Goal: Use online tool/utility: Use online tool/utility

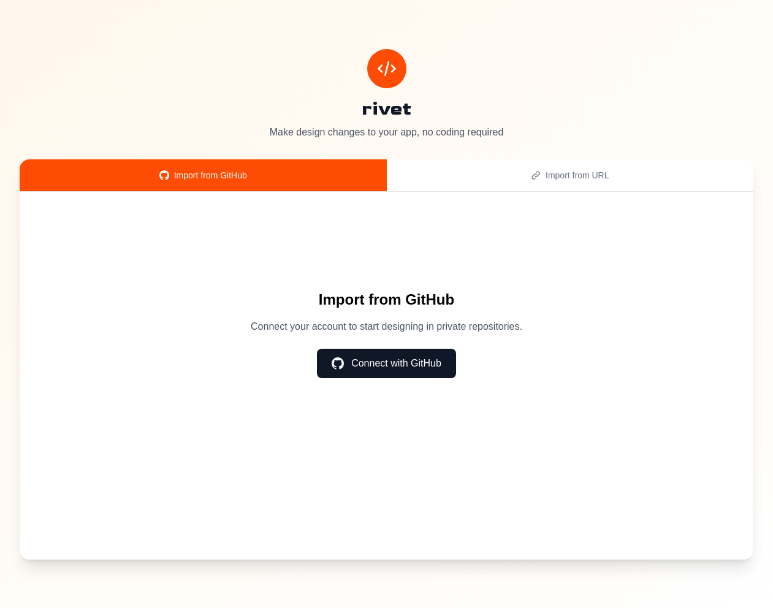
click at [595, 194] on div "Import from GitHub Connect your account to start designing in private repositor…" at bounding box center [387, 376] width 734 height 368
click at [590, 188] on button "Import from URL" at bounding box center [570, 175] width 367 height 32
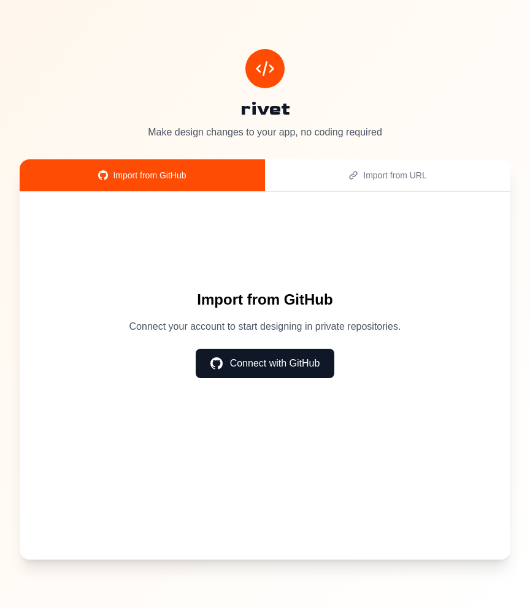
click at [359, 159] on button "Import from URL" at bounding box center [387, 175] width 245 height 32
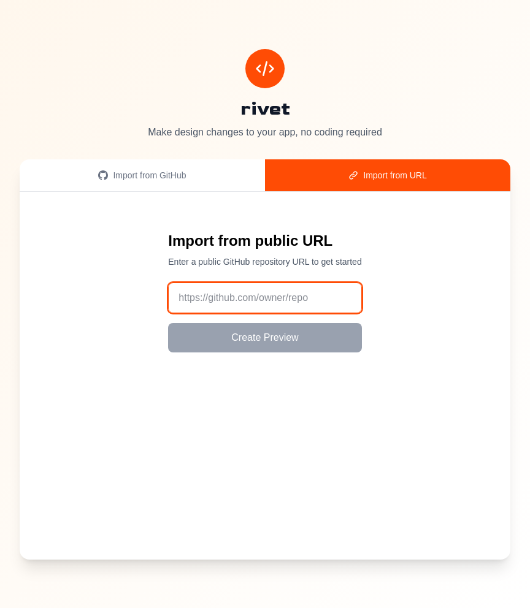
click at [299, 288] on input "url" at bounding box center [264, 298] width 193 height 31
paste input "[URL][DOMAIN_NAME]"
type input "[URL][DOMAIN_NAME]"
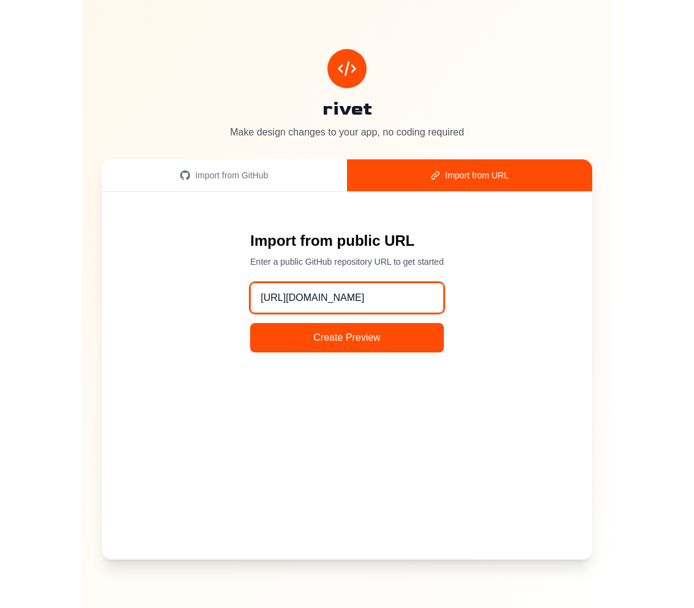
scroll to position [0, 18]
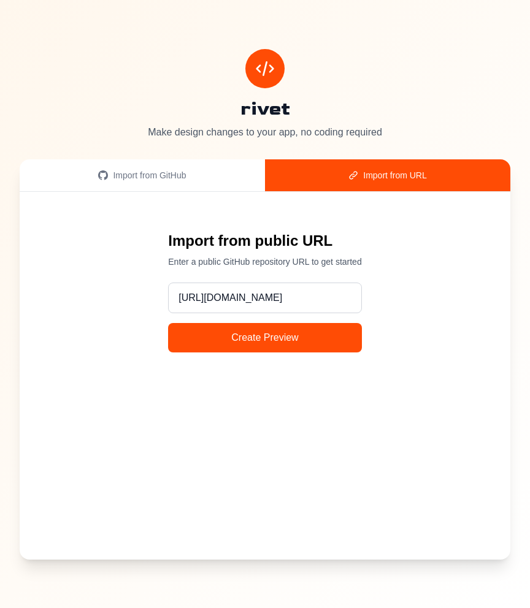
click at [272, 331] on button "Create Preview" at bounding box center [264, 337] width 193 height 29
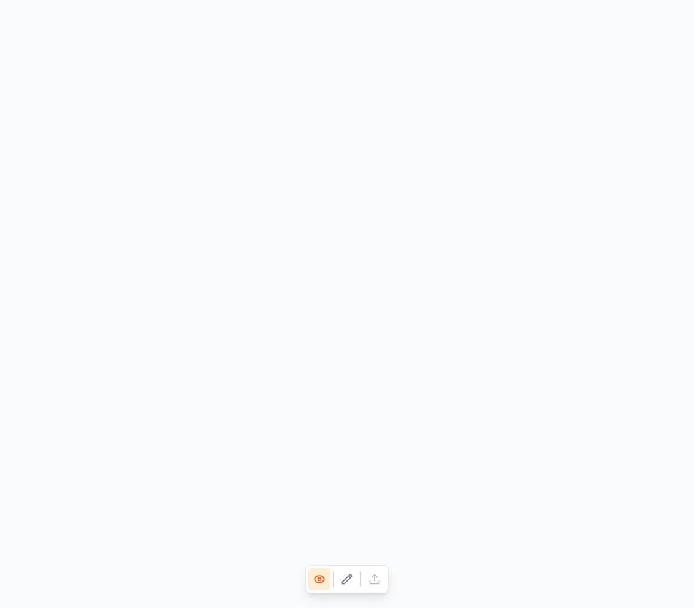
click at [345, 575] on icon at bounding box center [347, 580] width 12 height 12
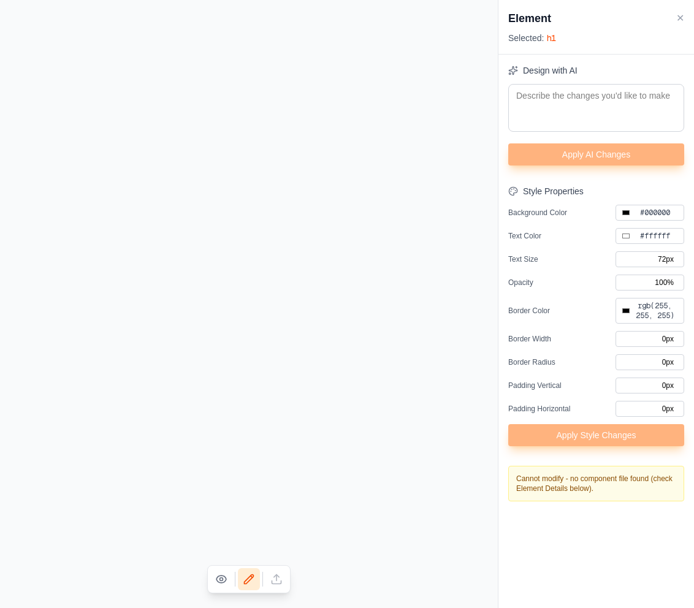
type input "#000000"
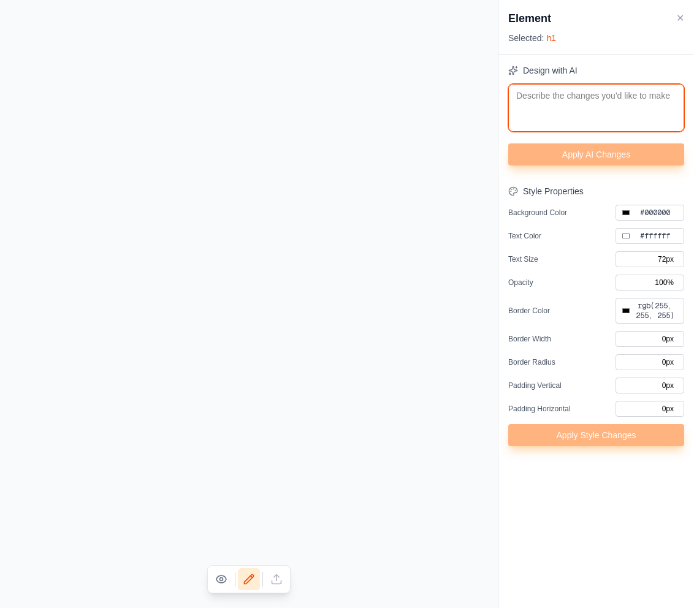
click at [529, 113] on textarea at bounding box center [596, 108] width 176 height 48
type textarea "c"
type input "#000000"
type textarea "ch"
type input "#000000"
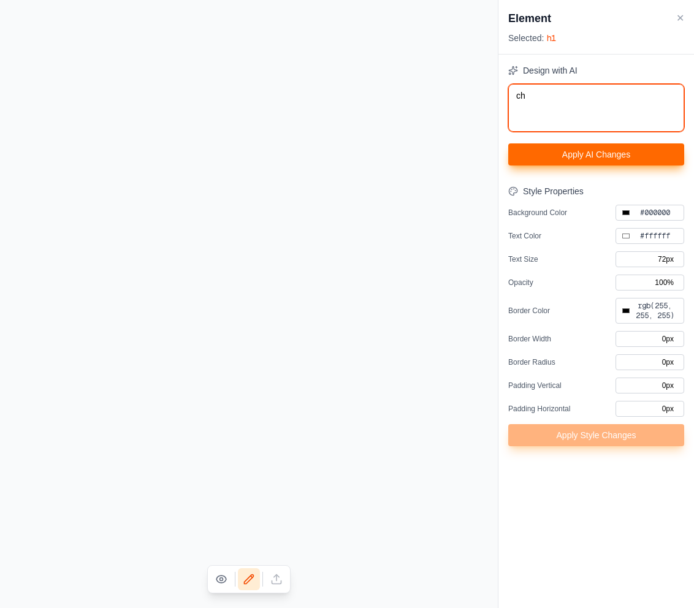
type textarea "cha"
type input "#000000"
type textarea "chan"
type input "#000000"
type textarea "[PERSON_NAME]"
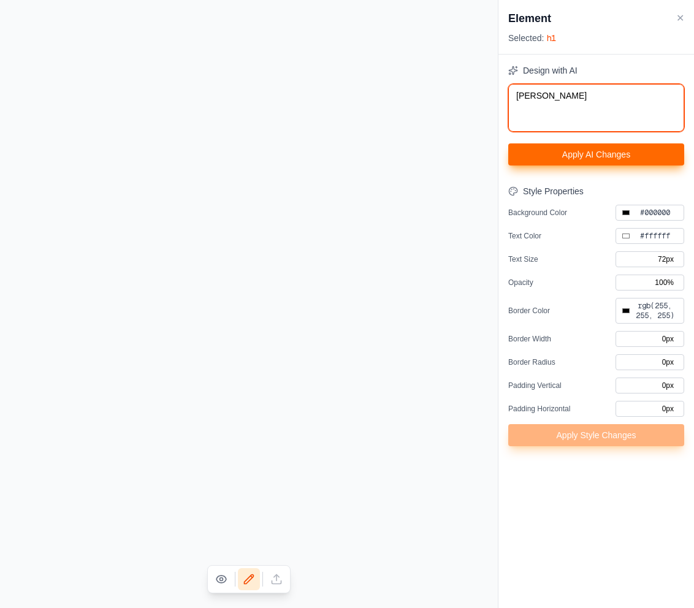
type input "#000000"
type textarea "change"
type input "#000000"
type textarea "change"
type input "#000000"
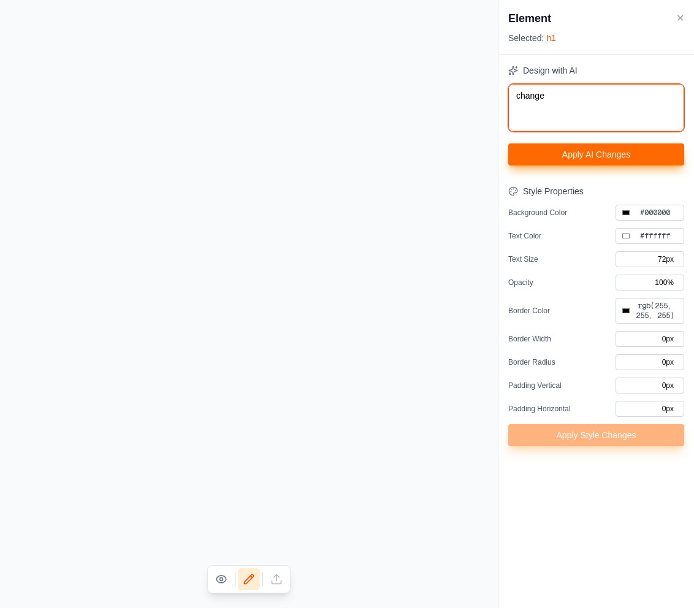
type textarea "change t"
type input "#000000"
type textarea "change th"
type input "#000000"
type textarea "change thi"
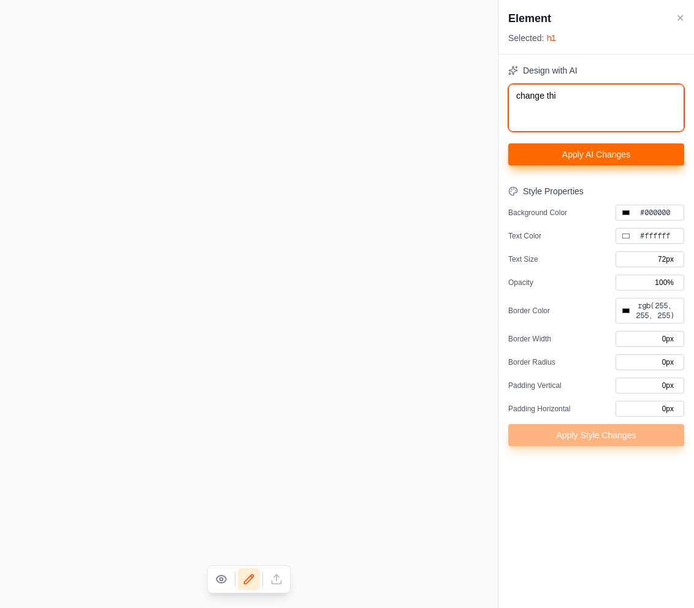
type input "#000000"
type textarea "change this"
type input "#000000"
type textarea "change thist"
type input "#000000"
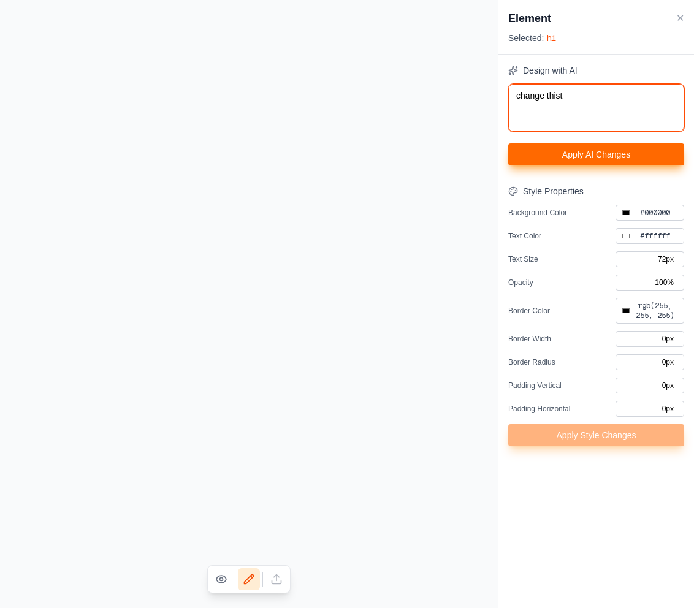
type textarea "change thist"
type input "#000000"
type textarea "change thist o"
type input "#000000"
type textarea "change thist o"
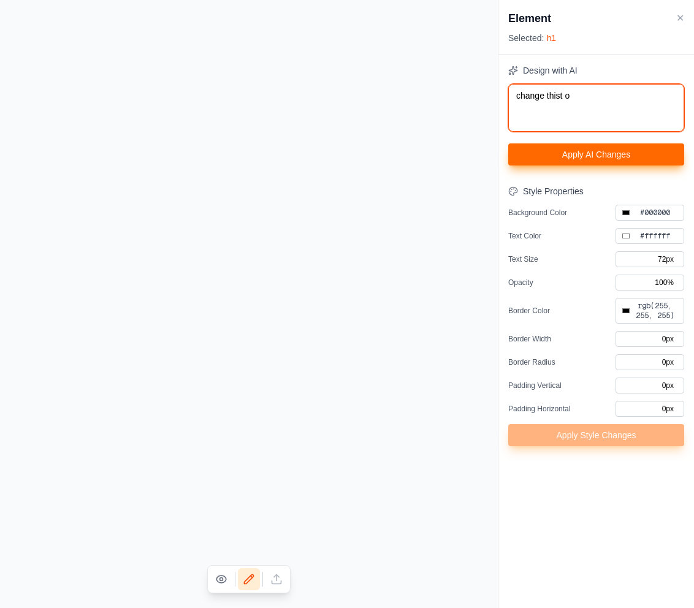
type input "#000000"
type textarea "change thist o"
type input "#000000"
type textarea "change thist"
type input "#000000"
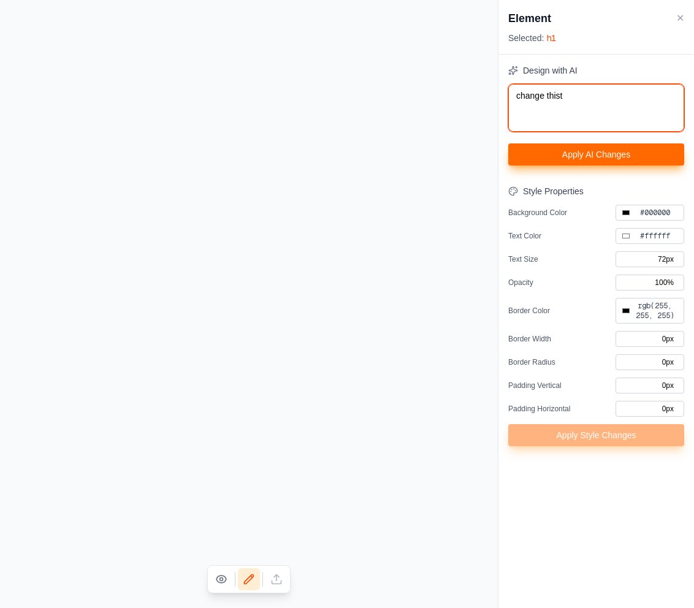
type textarea "change thist t"
type input "#000000"
type textarea "change thist"
type input "#000000"
type textarea "change thist"
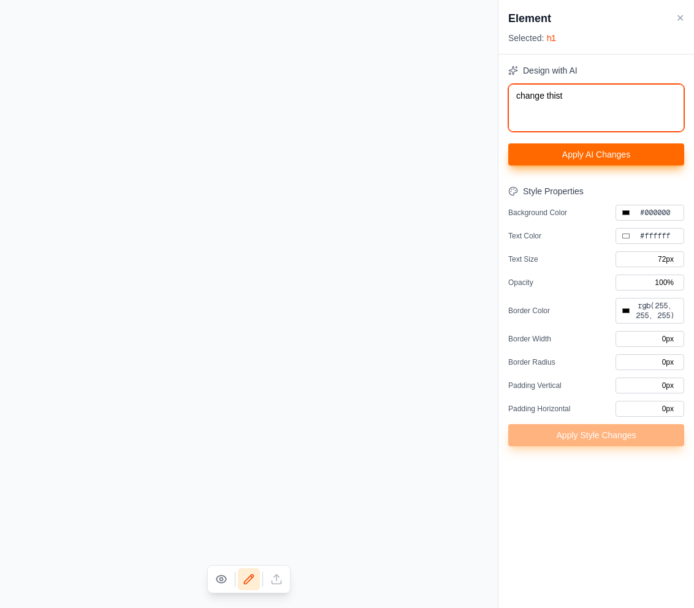
type input "#000000"
type textarea "change this"
type input "#000000"
type textarea "change this"
type input "#000000"
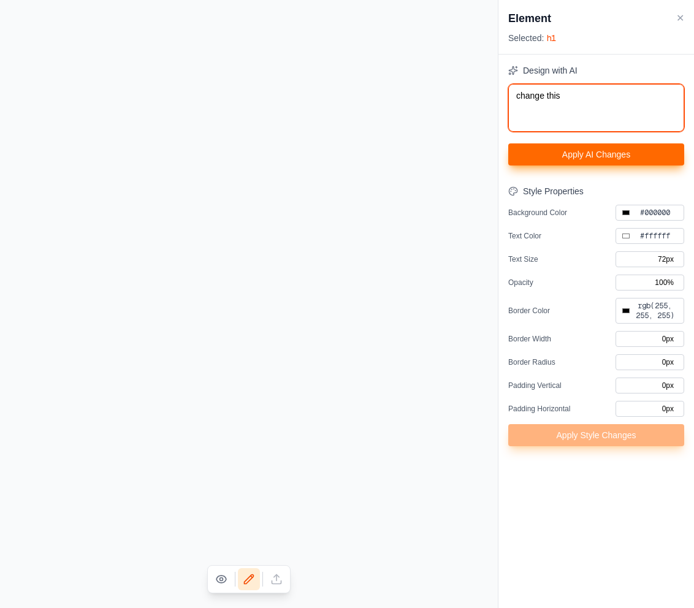
type textarea "change this t"
type input "#000000"
type textarea "change this to"
type input "#000000"
type textarea "change this to"
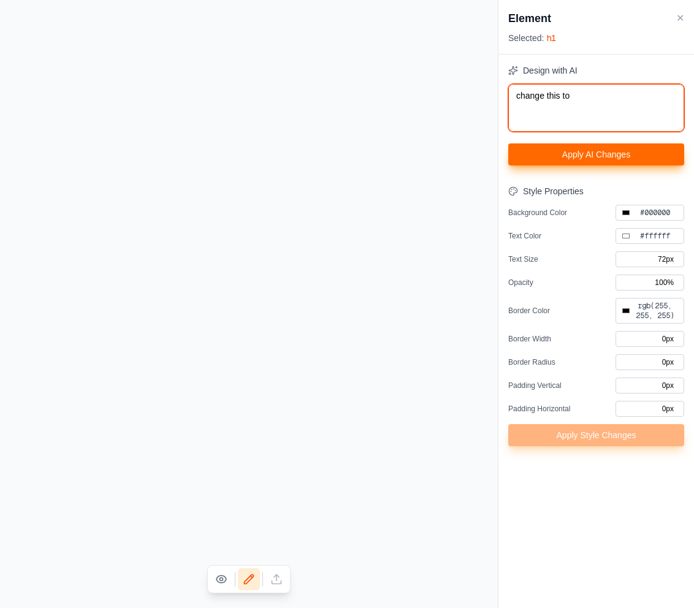
type input "#000000"
type textarea "change this to g"
type input "#000000"
type textarea "change this to gr"
type input "#000000"
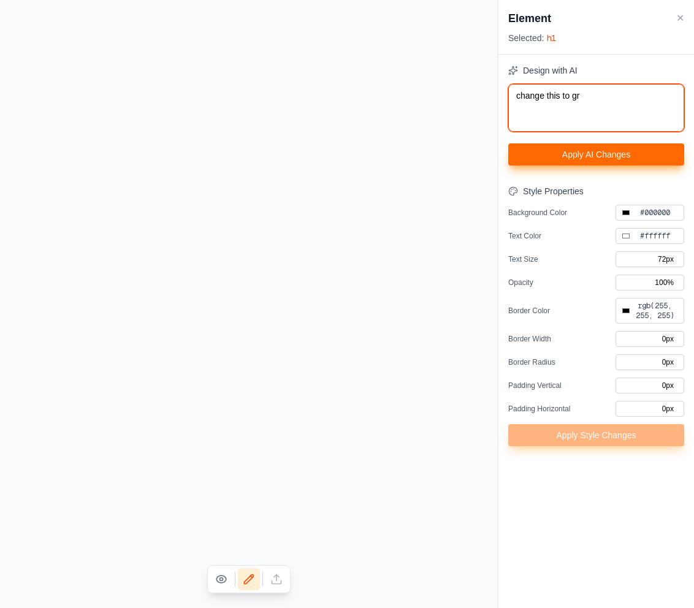
type textarea "change this to gre"
type input "#000000"
type textarea "change this to gree"
type input "#000000"
type textarea "change this to green"
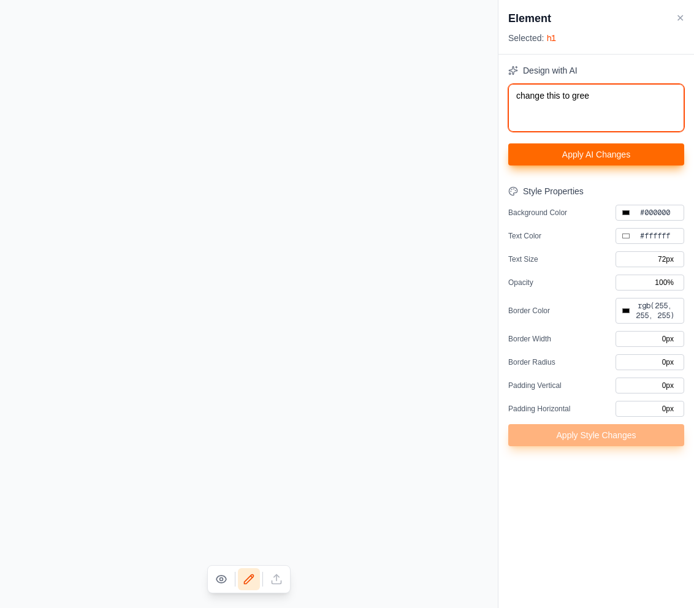
type input "#000000"
type textarea "change this to green"
click at [529, 157] on button "Apply AI Changes" at bounding box center [596, 155] width 176 height 22
type input "#000000"
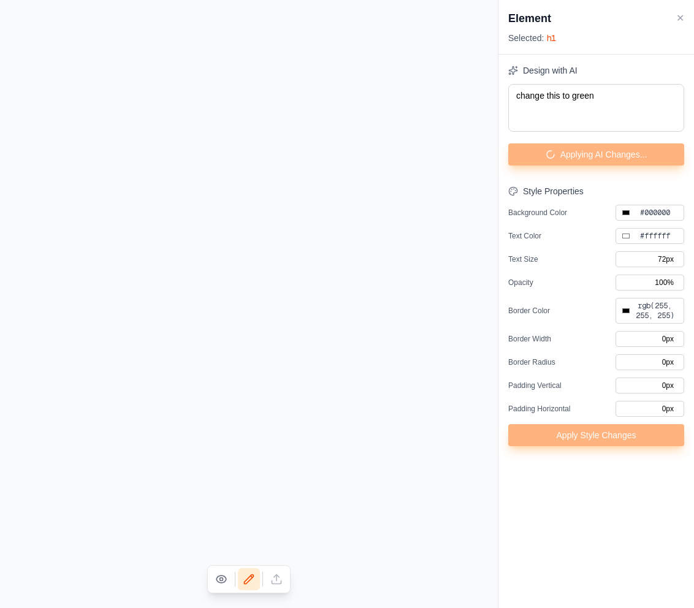
type input "#000000"
